Goal: Check status: Check status

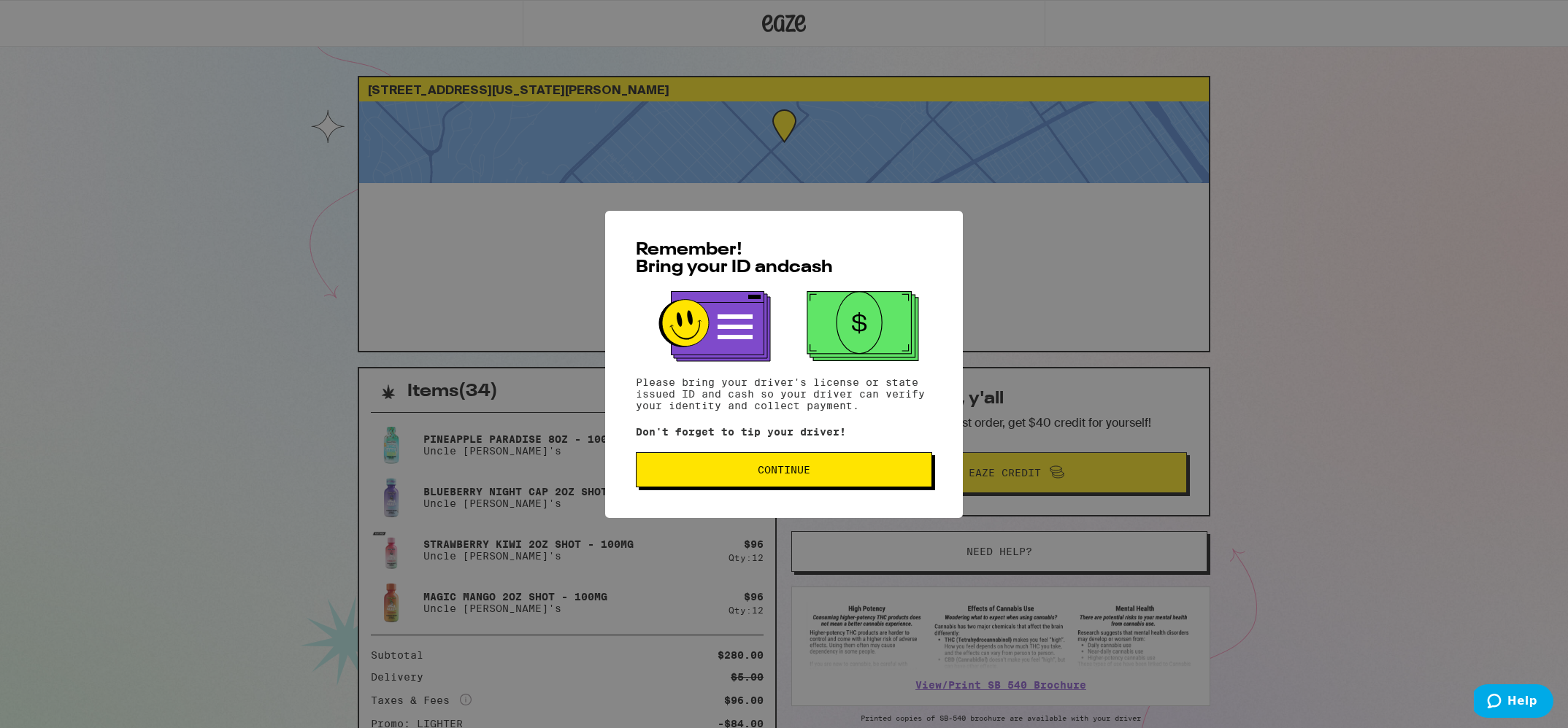
click at [754, 461] on button "Continue" at bounding box center [784, 470] width 297 height 35
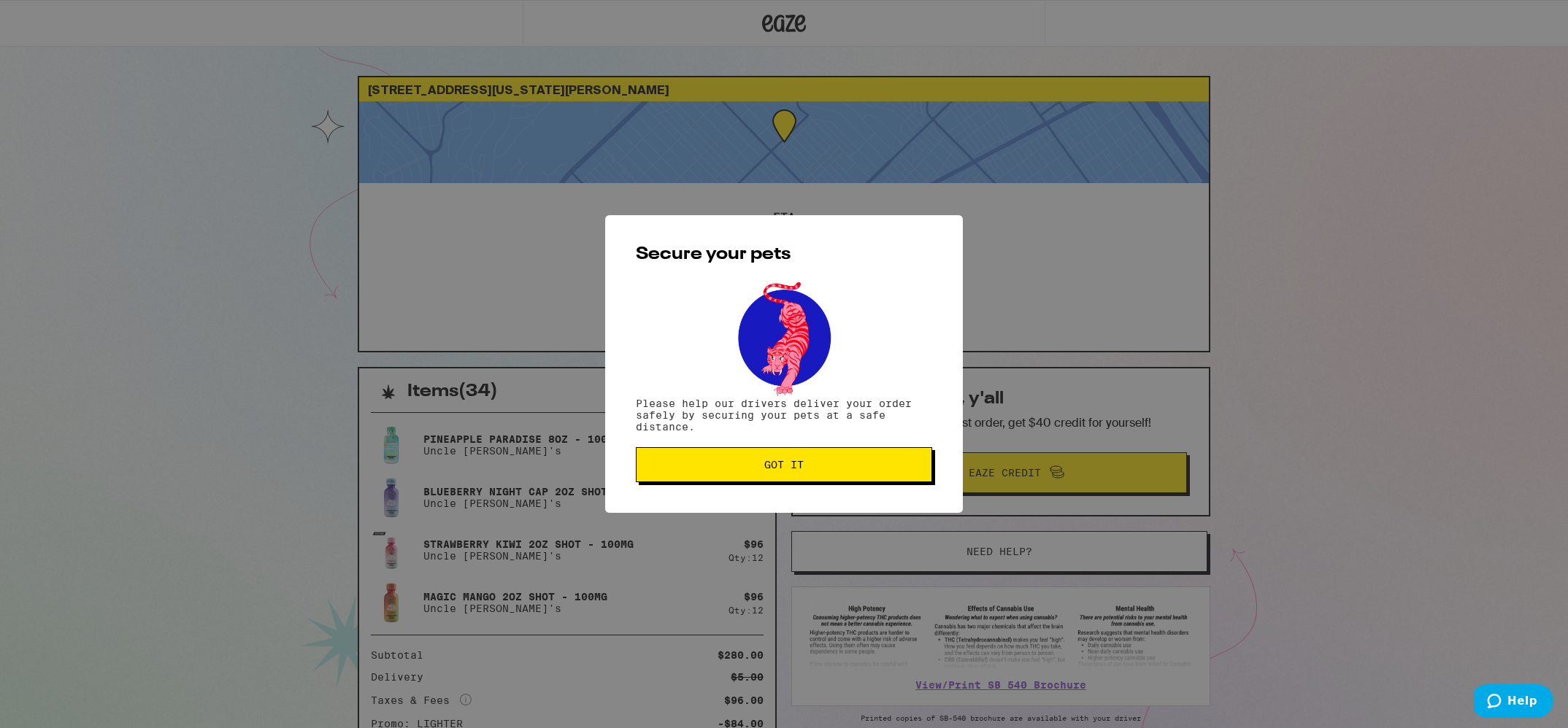
click at [757, 466] on span "Got it" at bounding box center [784, 465] width 271 height 10
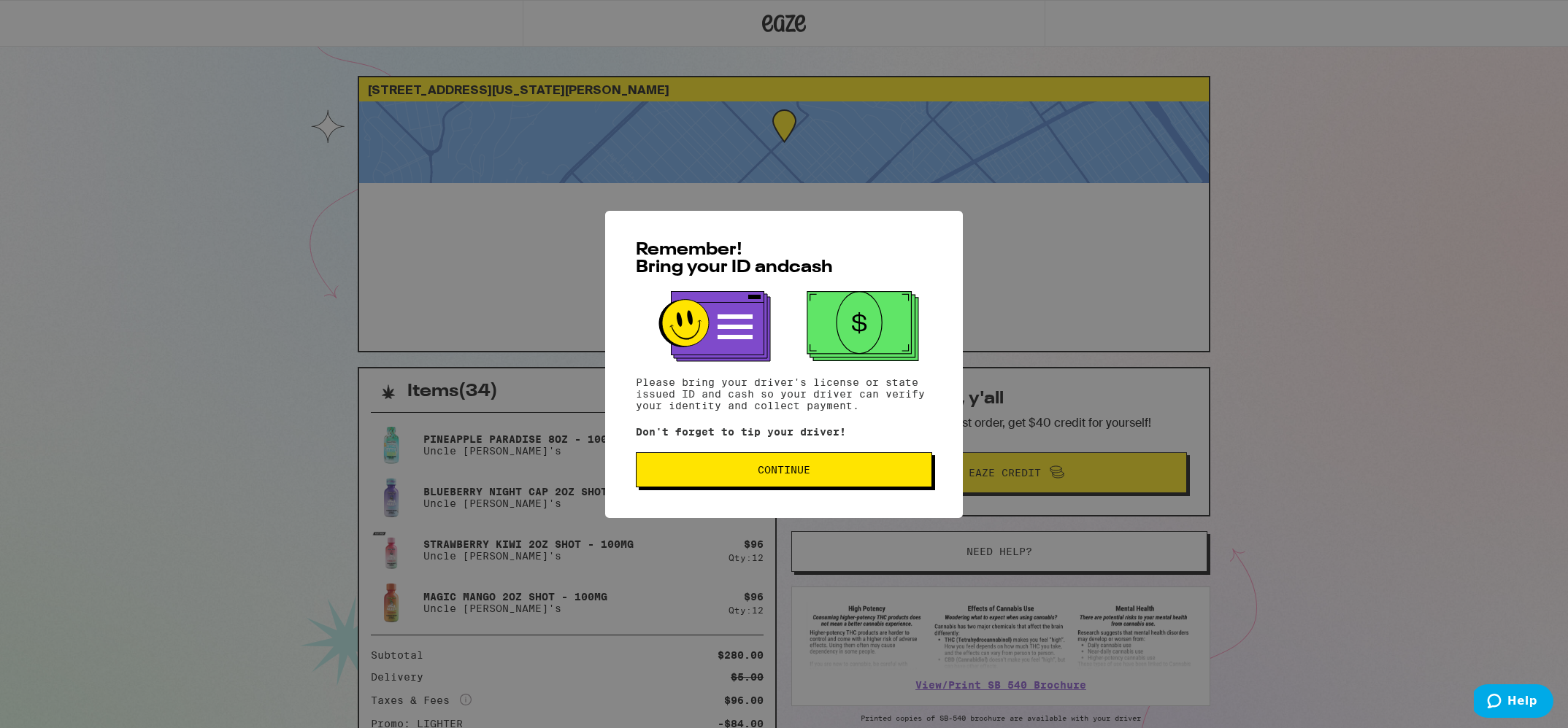
click at [788, 467] on span "Continue" at bounding box center [784, 470] width 53 height 10
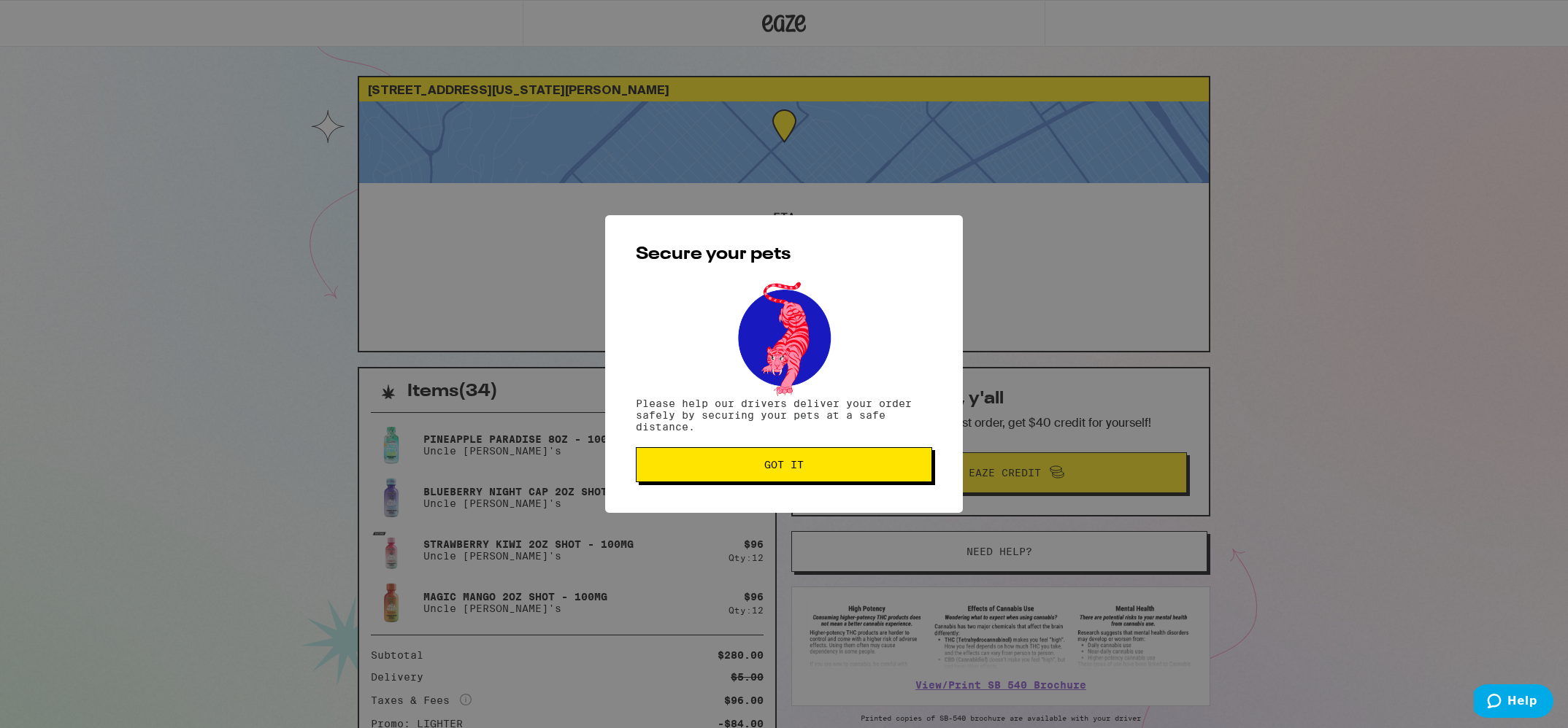
click at [788, 467] on span "Got it" at bounding box center [784, 465] width 39 height 10
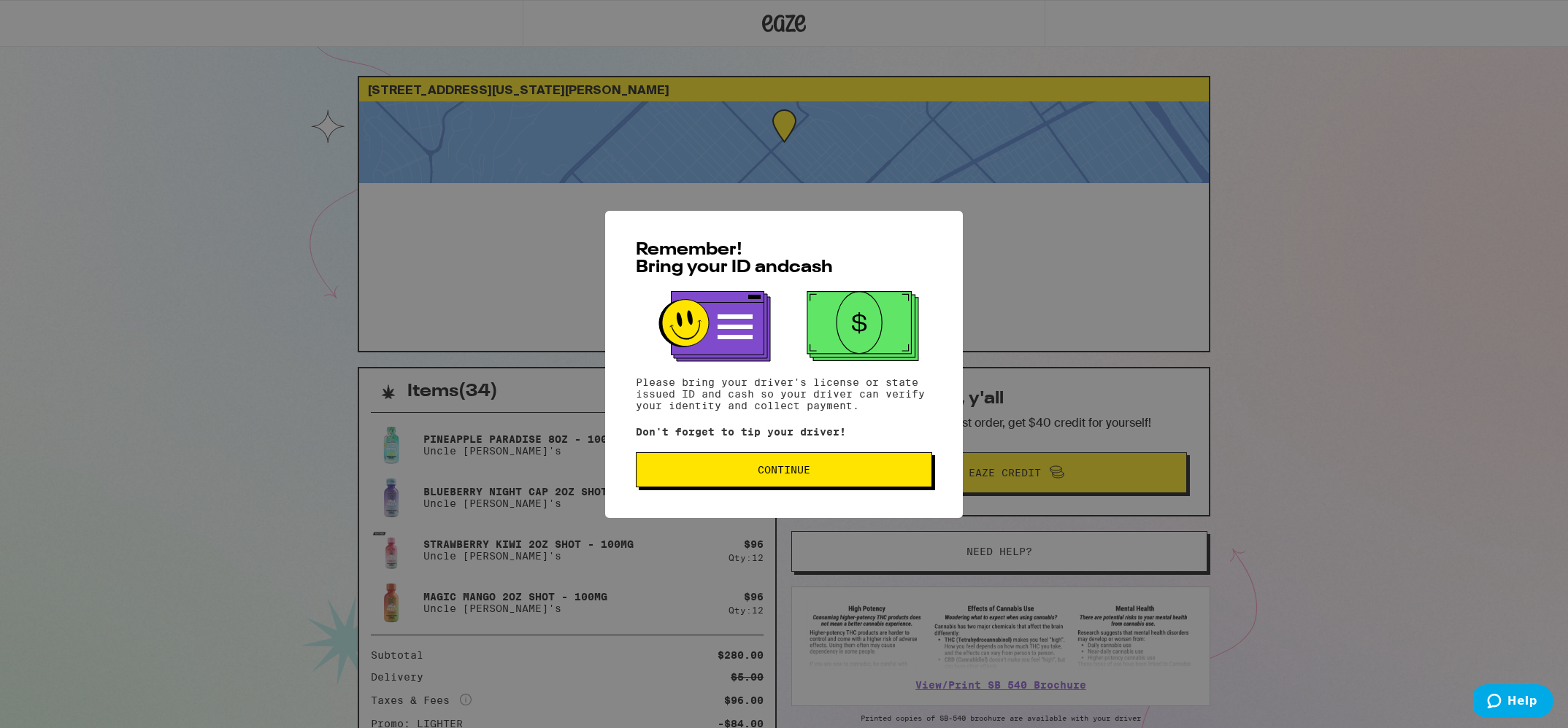
click at [750, 483] on button "Continue" at bounding box center [784, 470] width 297 height 35
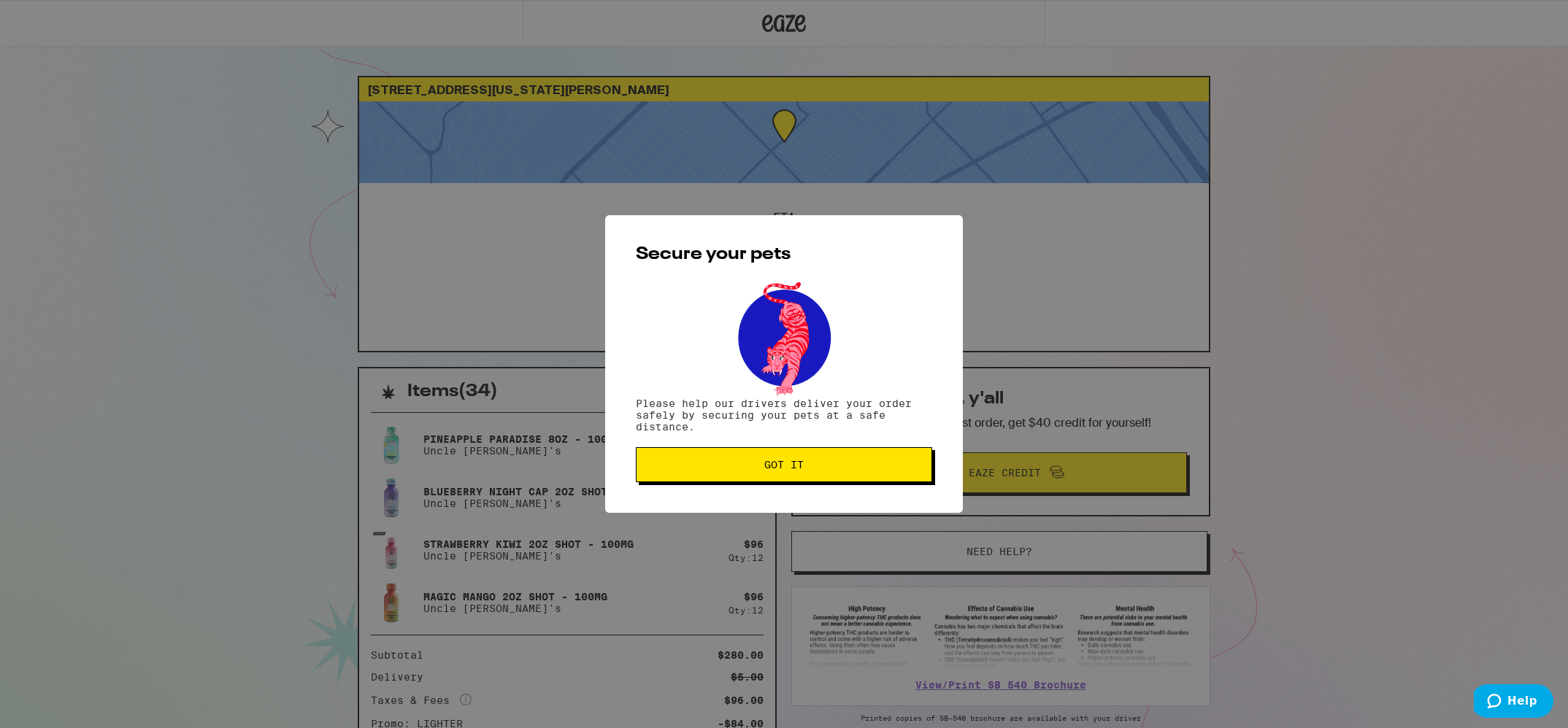
click at [750, 482] on button "Got it" at bounding box center [784, 465] width 297 height 35
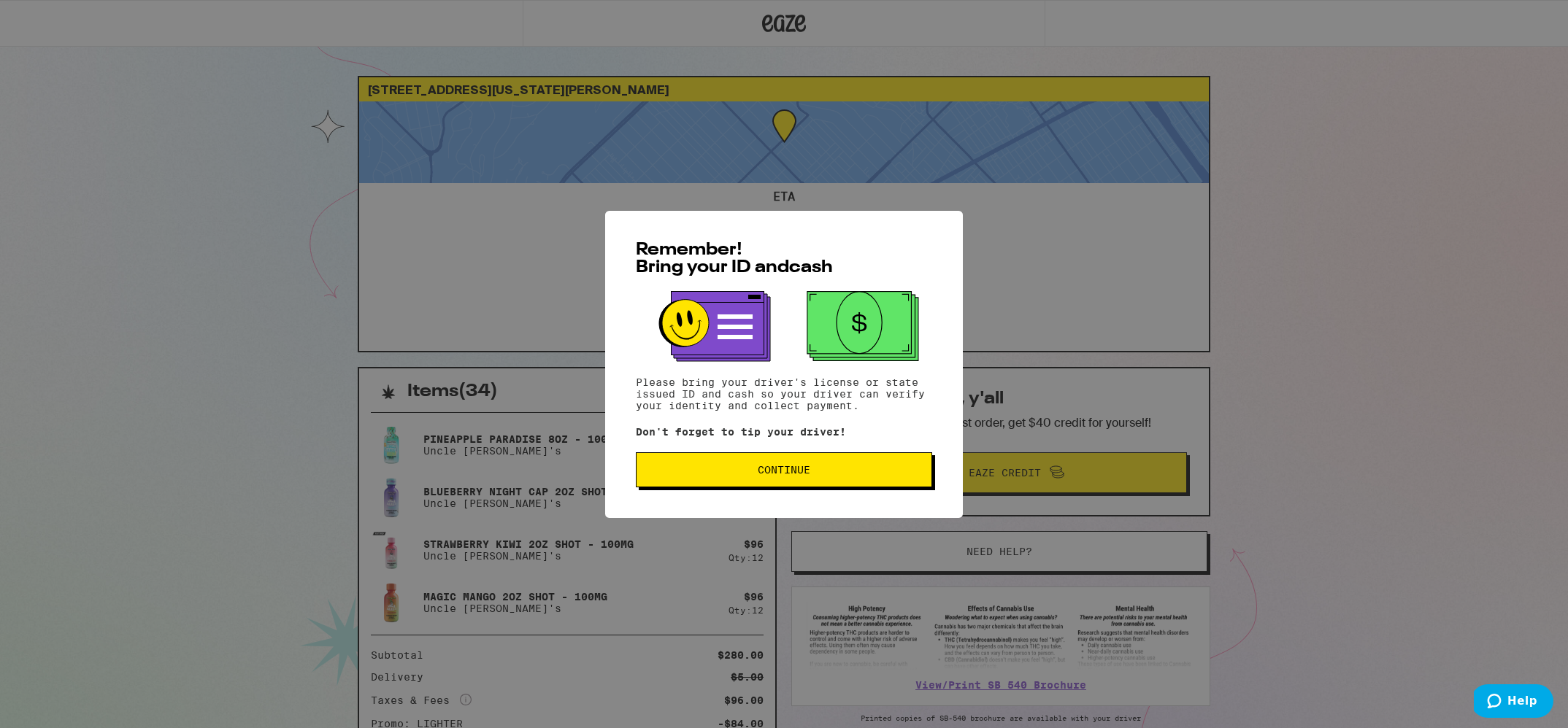
click at [448, 147] on div "Remember! Bring your ID and cash Please bring your driver's license or state is…" at bounding box center [784, 364] width 1568 height 728
click at [345, 254] on div "Remember! Bring your ID and cash Please bring your driver's license or state is…" at bounding box center [784, 364] width 1568 height 728
